Goal: Obtain resource: Download file/media

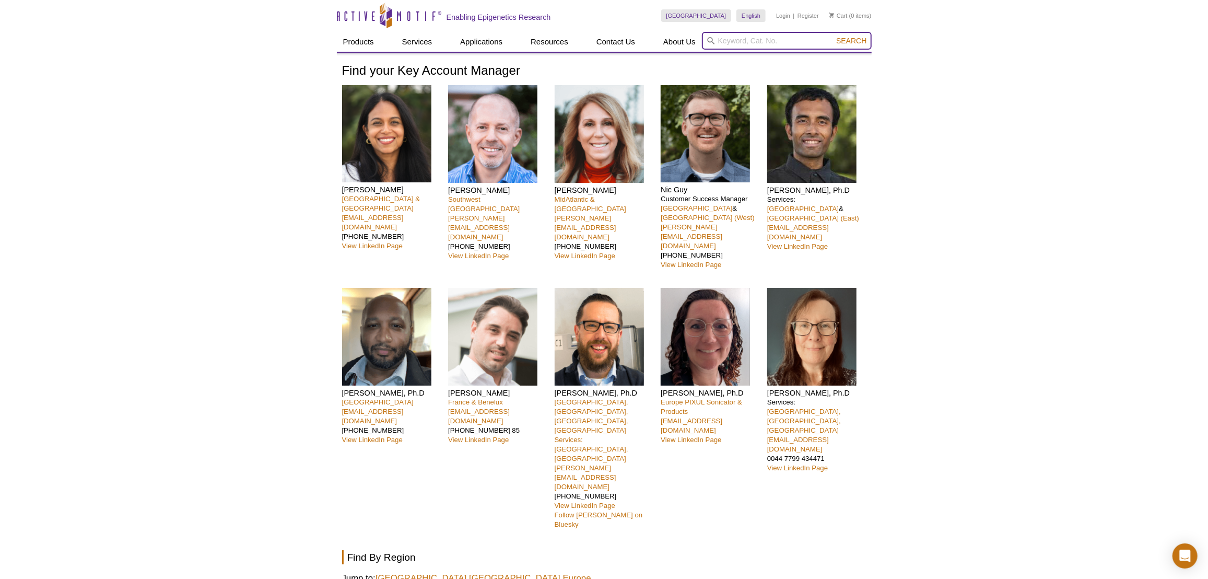
click at [731, 33] on input "search" at bounding box center [787, 41] width 170 height 18
paste input "31570"
click at [753, 58] on li "31570 / 31970 – Recombinant METTL3 / METTL14 complex" at bounding box center [795, 57] width 187 height 15
type input "31570 / 31970 – Recombinant METTL3 / METTL14 complex"
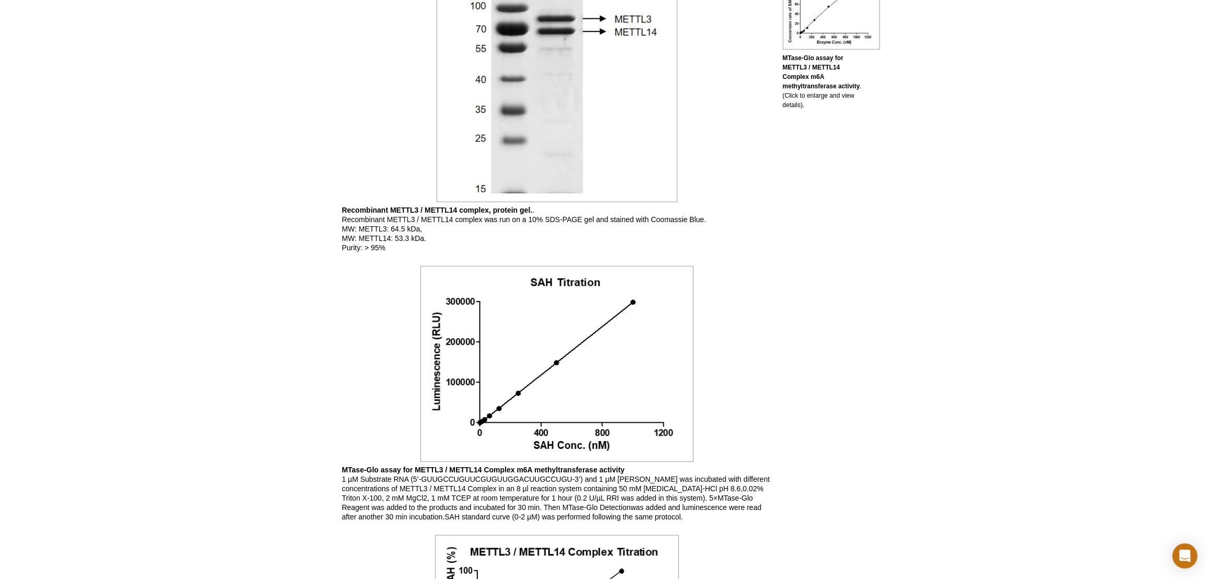
scroll to position [664, 0]
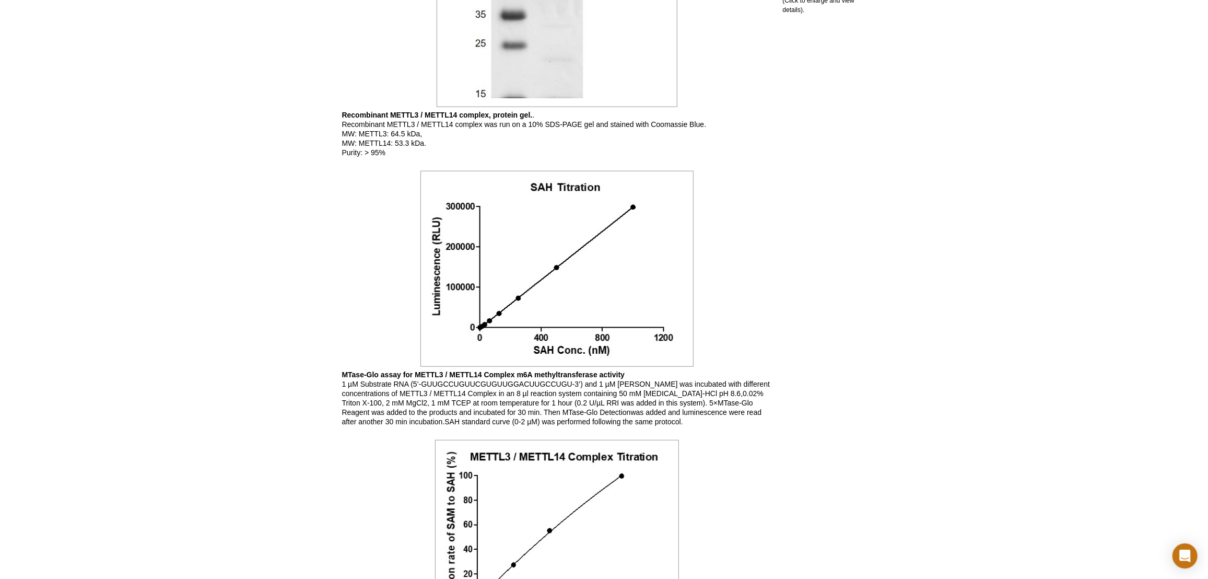
click at [444, 381] on p "MTase-Glo assay for METTL3 / METTL14 Complex m6A methyltransferase activity 1 µ…" at bounding box center [557, 398] width 430 height 56
copy p "GUUGCCUGUUCGUGUUGGACUUGCCUGU"
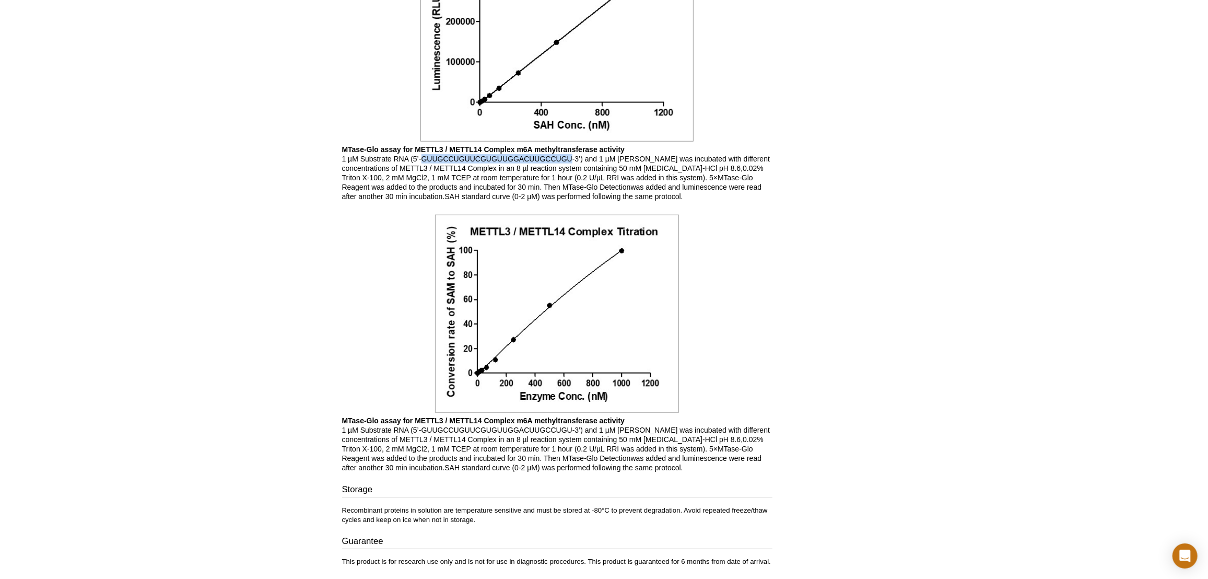
scroll to position [949, 0]
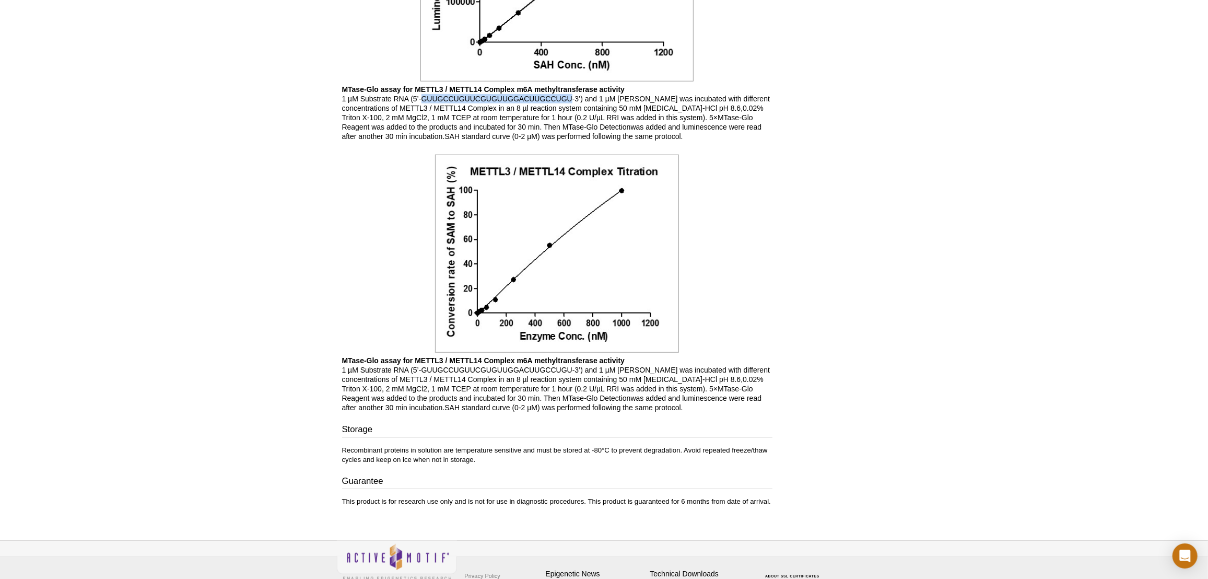
copy p "GUUGCCUGUUCGUGUUGGACUUGCCUGU"
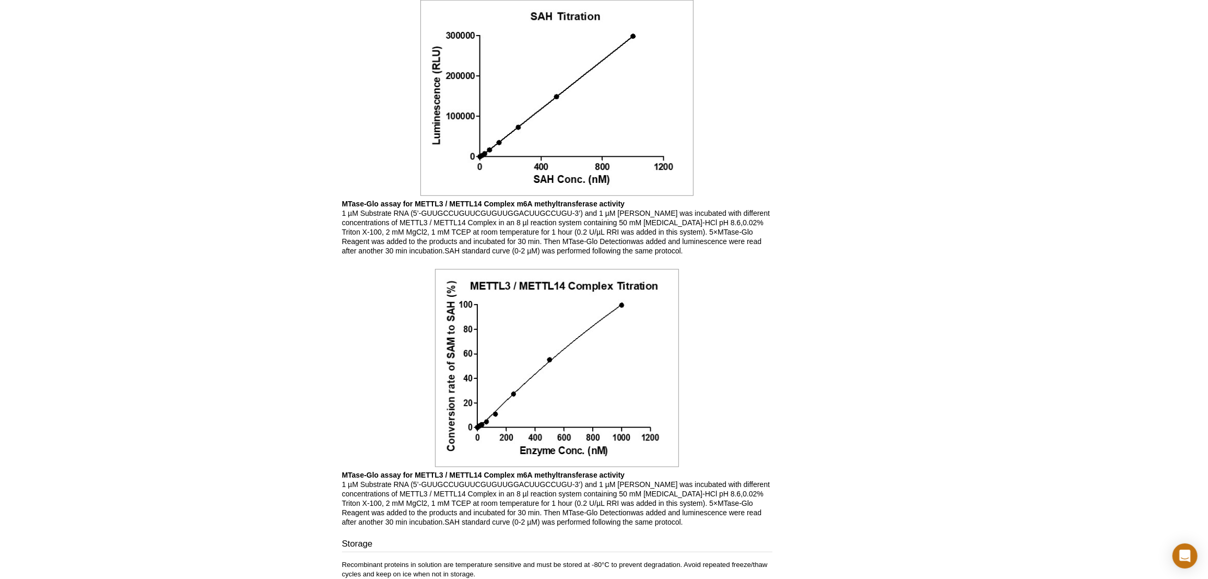
scroll to position [820, 0]
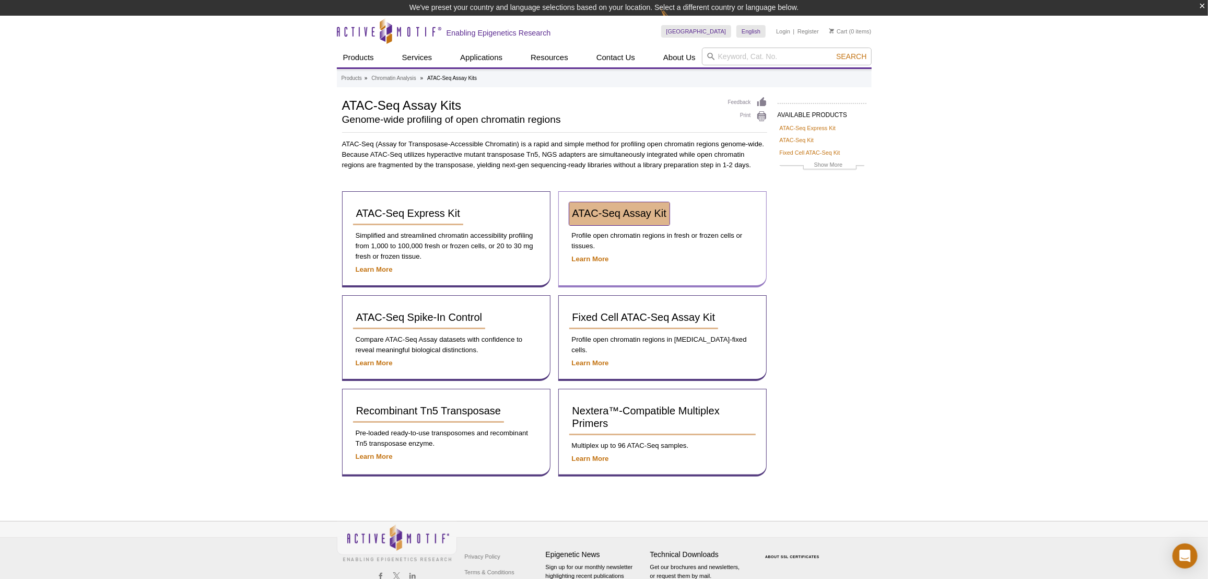
click at [604, 219] on link "ATAC-Seq Assay Kit" at bounding box center [619, 213] width 100 height 23
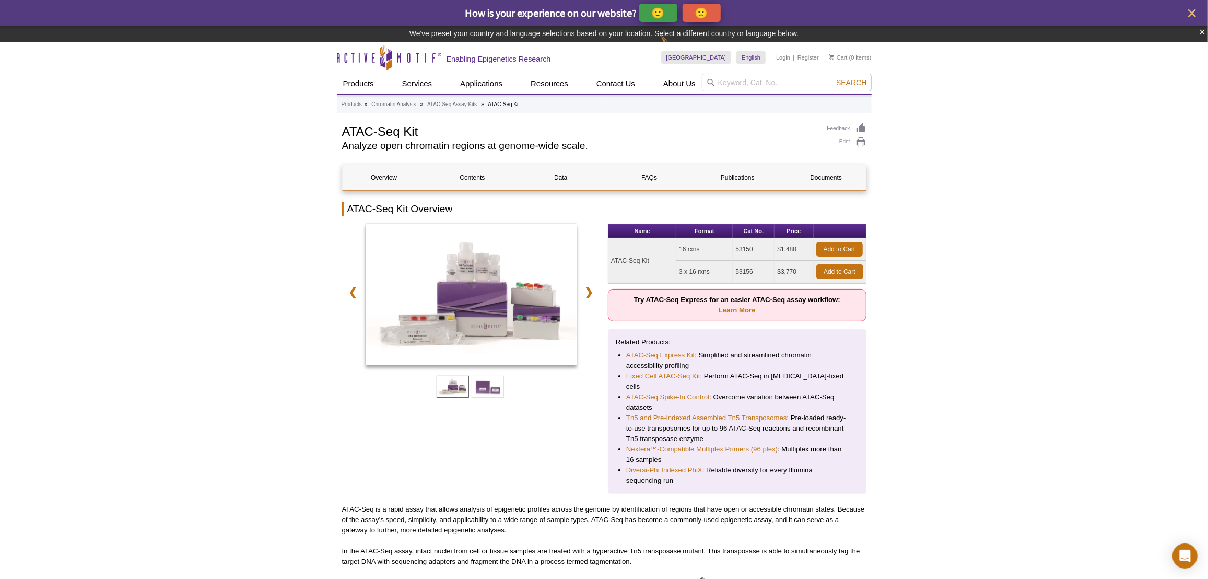
click at [812, 174] on link "Documents" at bounding box center [825, 177] width 83 height 25
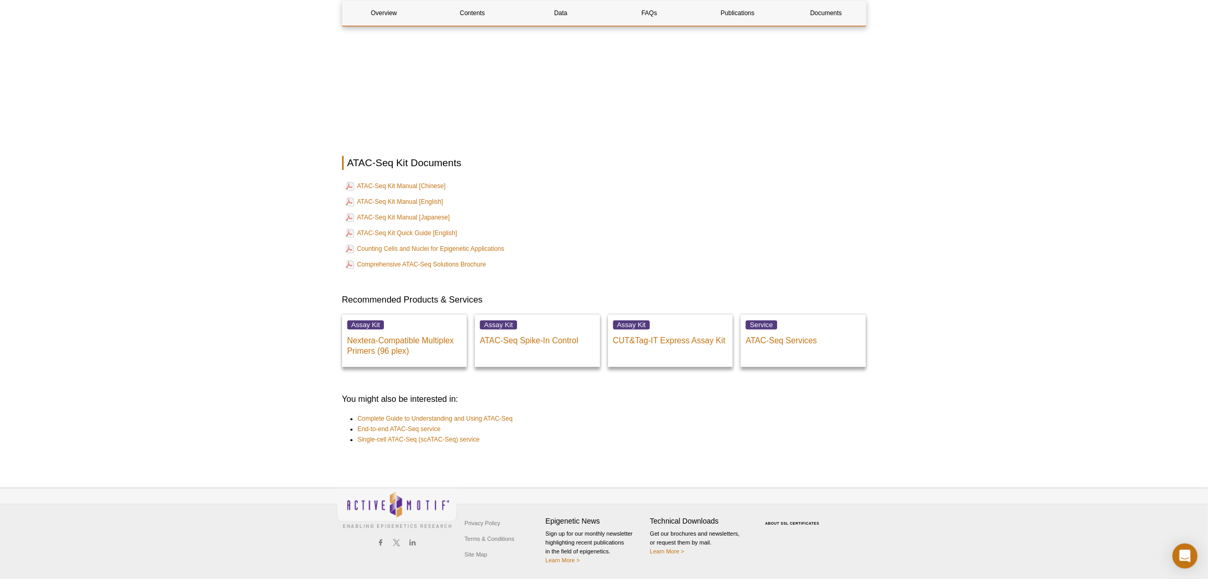
scroll to position [2450, 0]
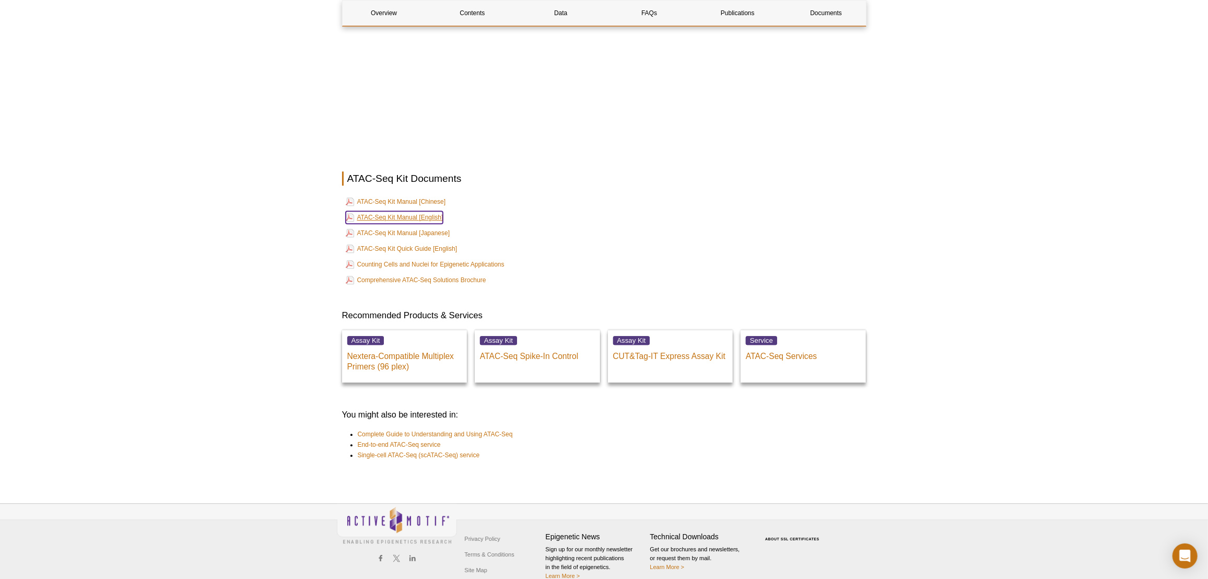
click at [426, 211] on link "ATAC-Seq Kit Manual [English]" at bounding box center [395, 217] width 98 height 13
